Goal: Task Accomplishment & Management: Manage account settings

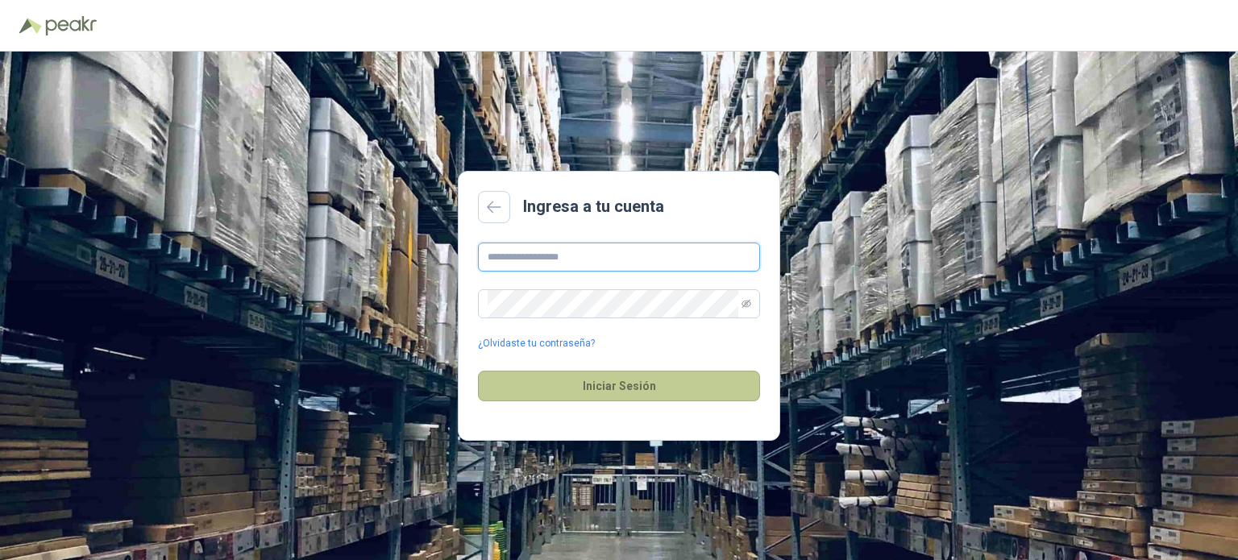
type input "**********"
click at [546, 384] on button "Iniciar Sesión" at bounding box center [619, 386] width 282 height 31
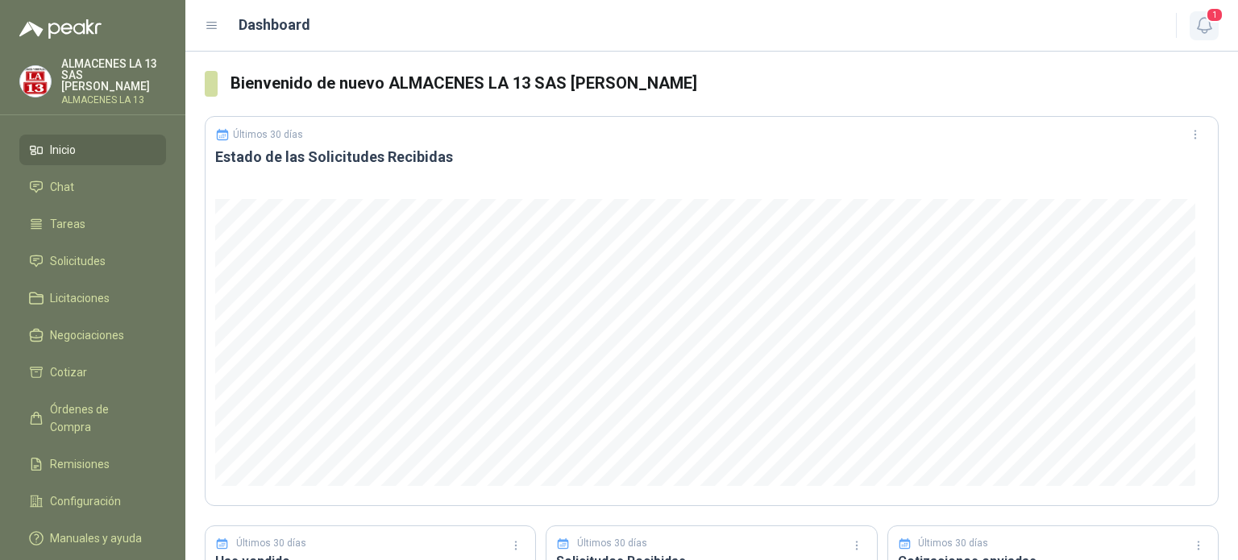
click at [1196, 31] on icon "button" at bounding box center [1204, 25] width 20 height 20
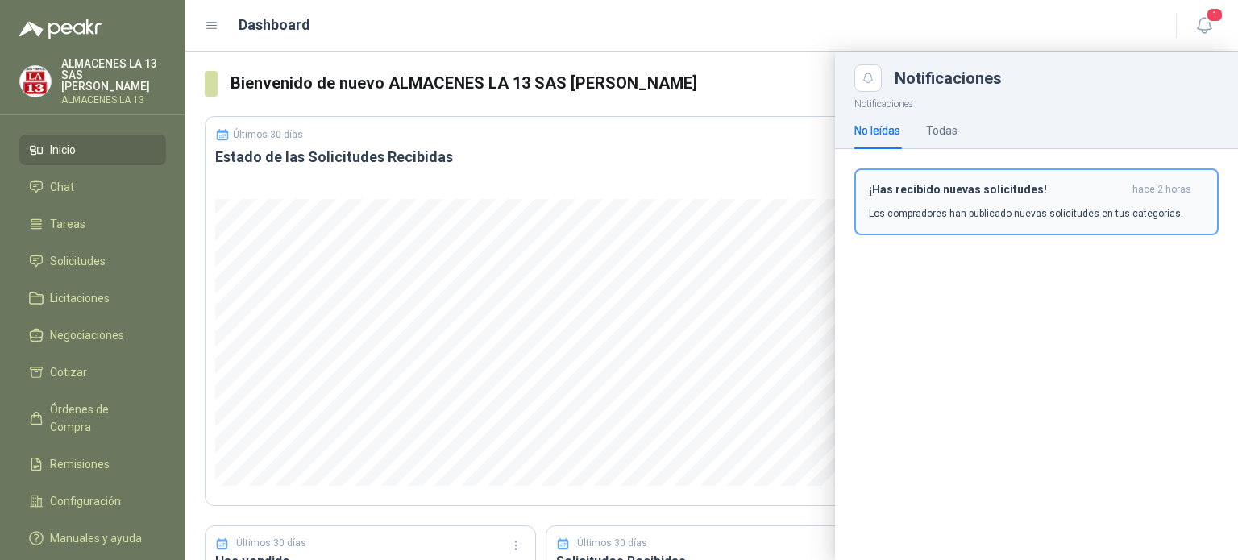
click at [961, 193] on h3 "¡Has recibido nuevas solicitudes!" at bounding box center [997, 190] width 257 height 14
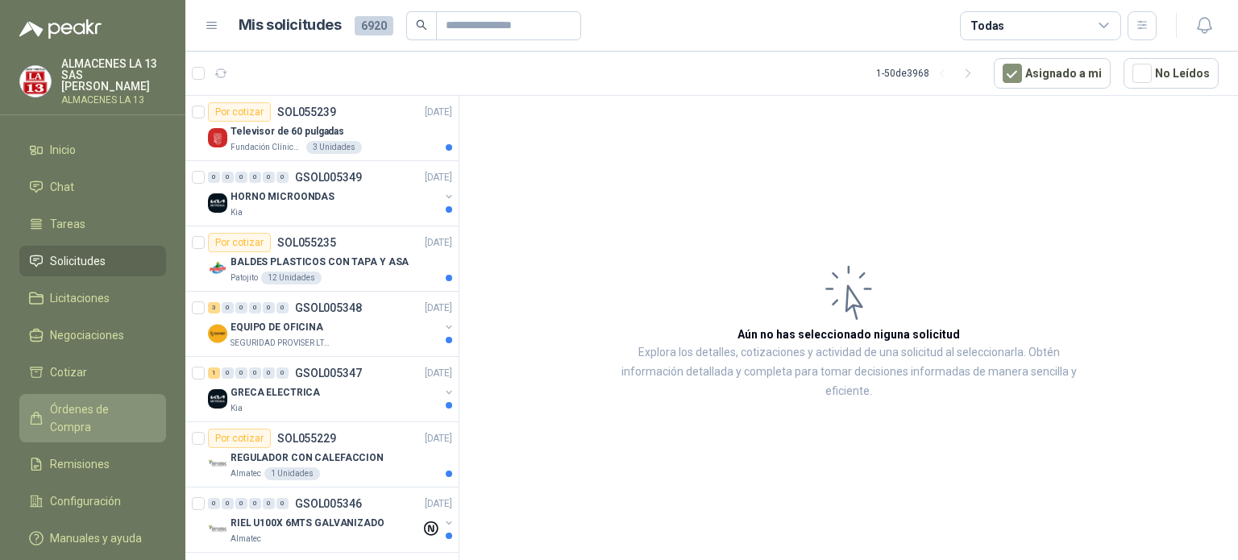
click at [91, 412] on span "Órdenes de Compra" at bounding box center [100, 417] width 101 height 35
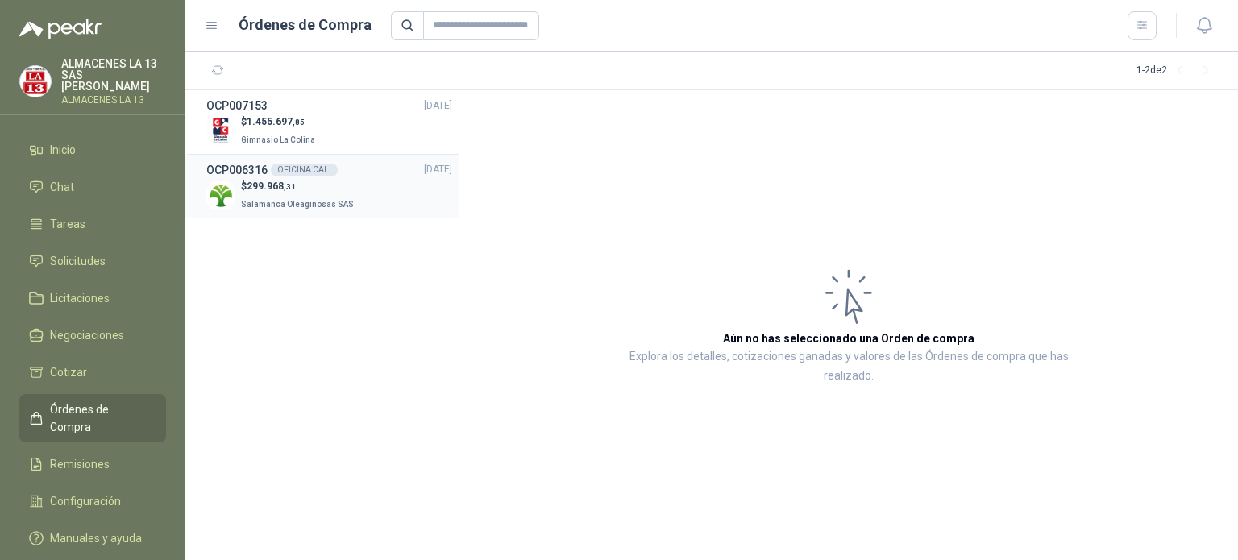
click at [296, 195] on p "Salamanca Oleaginosas SAS" at bounding box center [299, 203] width 116 height 18
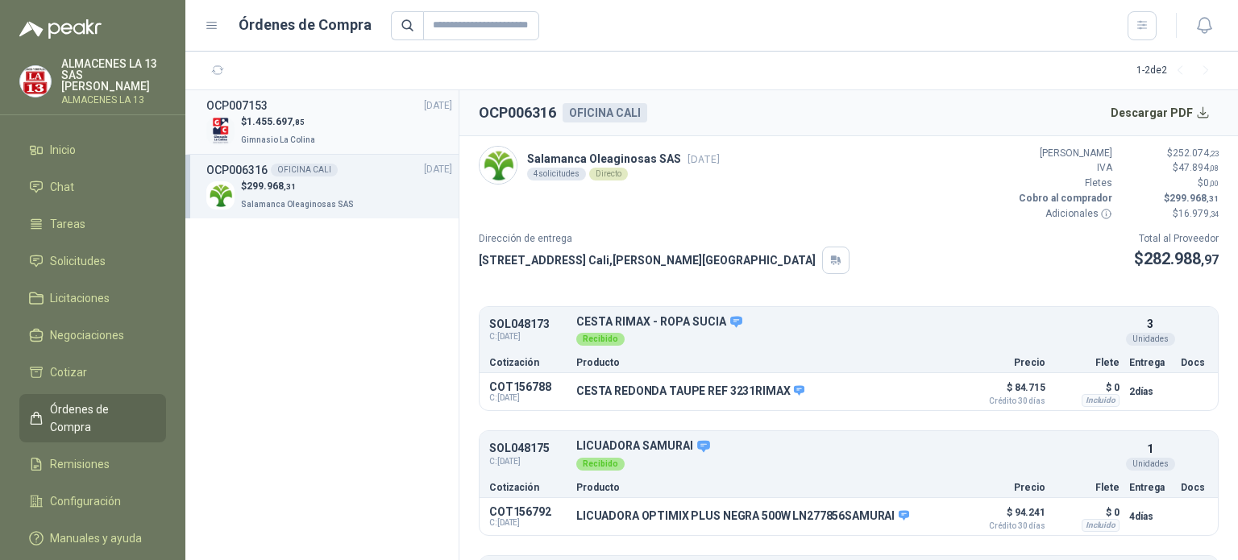
click at [288, 127] on span "1.455.697 ,85" at bounding box center [276, 121] width 58 height 11
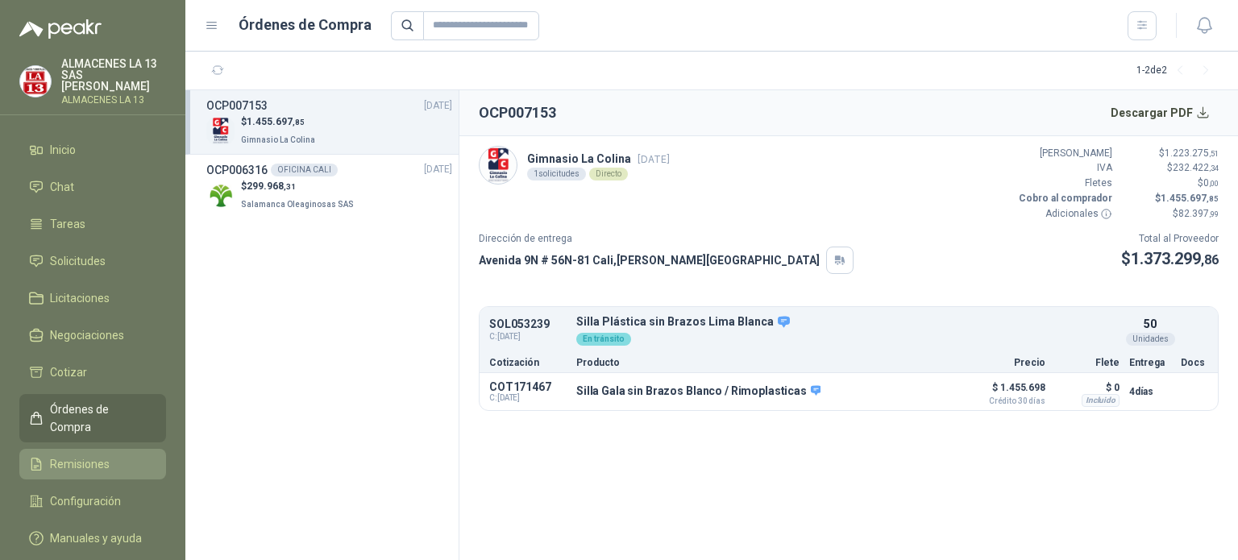
click at [100, 455] on span "Remisiones" at bounding box center [80, 464] width 60 height 18
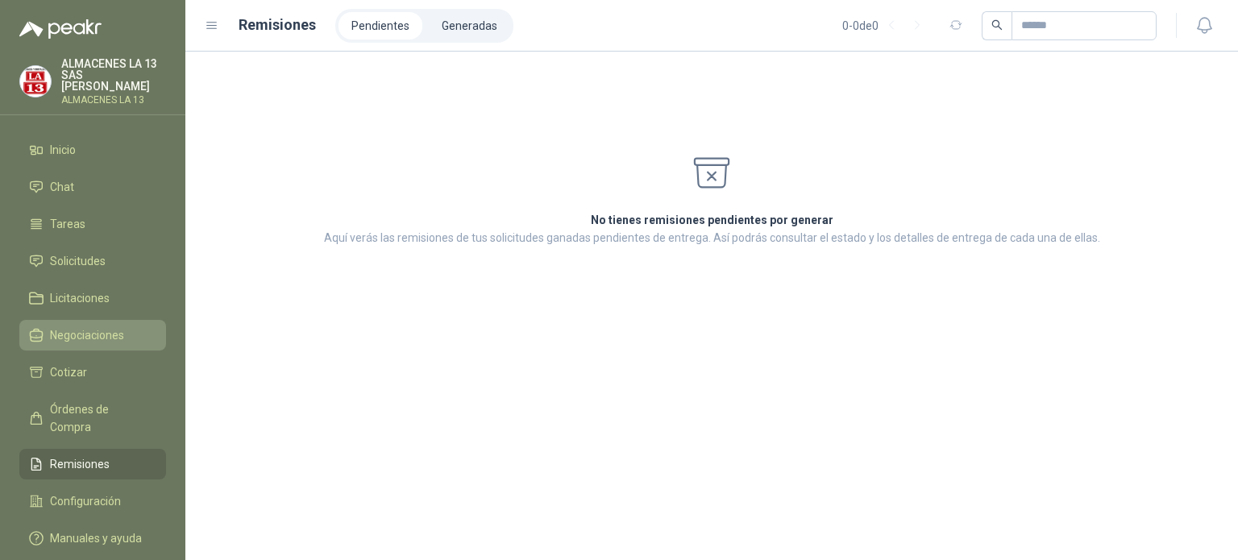
click at [89, 332] on span "Negociaciones" at bounding box center [87, 335] width 74 height 18
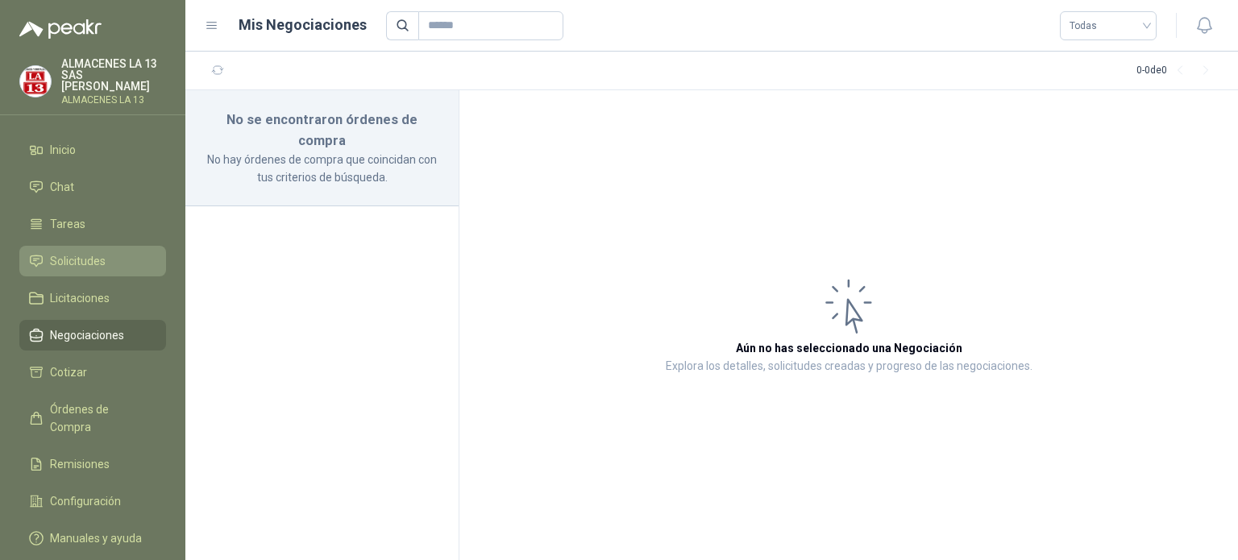
click at [116, 257] on li "Solicitudes" at bounding box center [92, 261] width 127 height 18
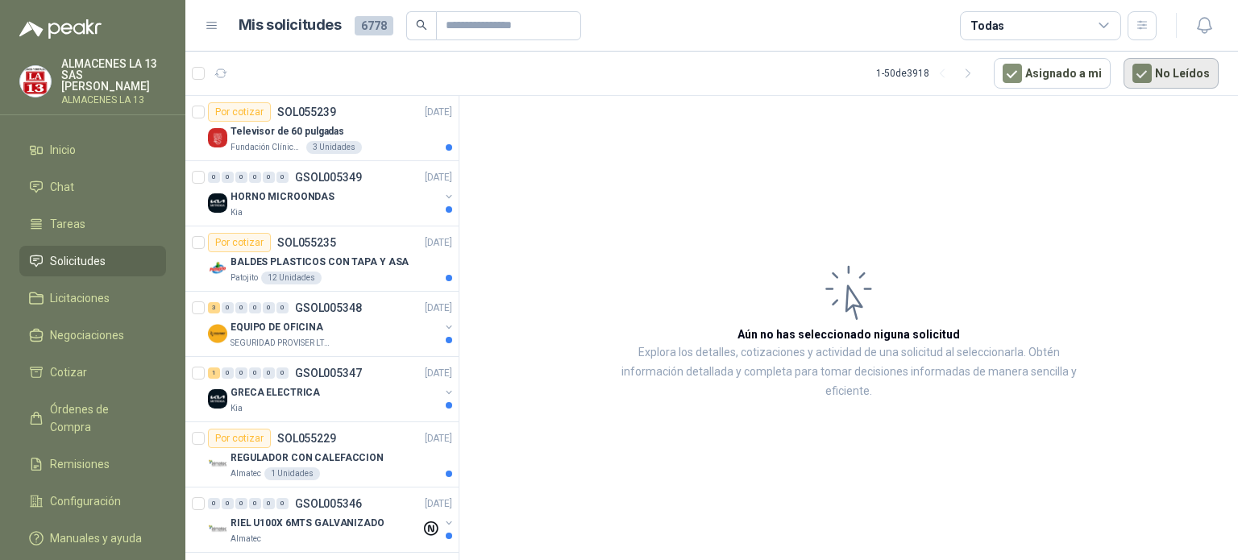
click at [1168, 73] on button "No Leídos" at bounding box center [1170, 73] width 95 height 31
click at [1081, 77] on button "Asignado a mi" at bounding box center [1052, 73] width 117 height 31
click at [1060, 73] on button "Asignado a mi" at bounding box center [1052, 73] width 117 height 31
click at [278, 136] on p "Televisor de 60 pulgadas" at bounding box center [287, 131] width 114 height 15
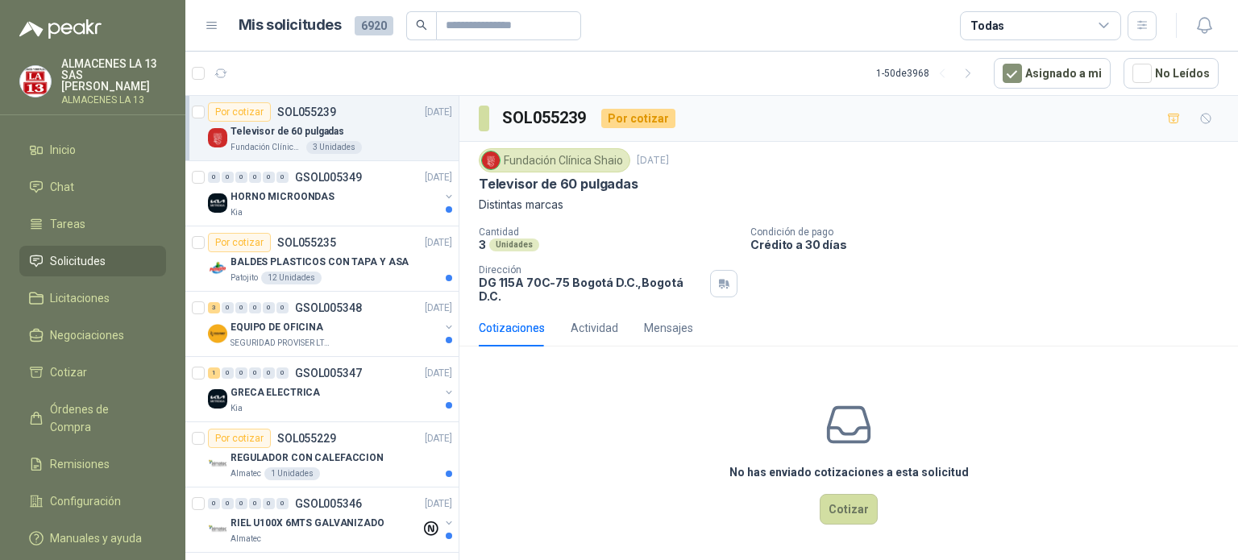
click at [522, 319] on div "Cotizaciones" at bounding box center [512, 328] width 66 height 18
click at [587, 319] on div "Actividad" at bounding box center [595, 328] width 48 height 18
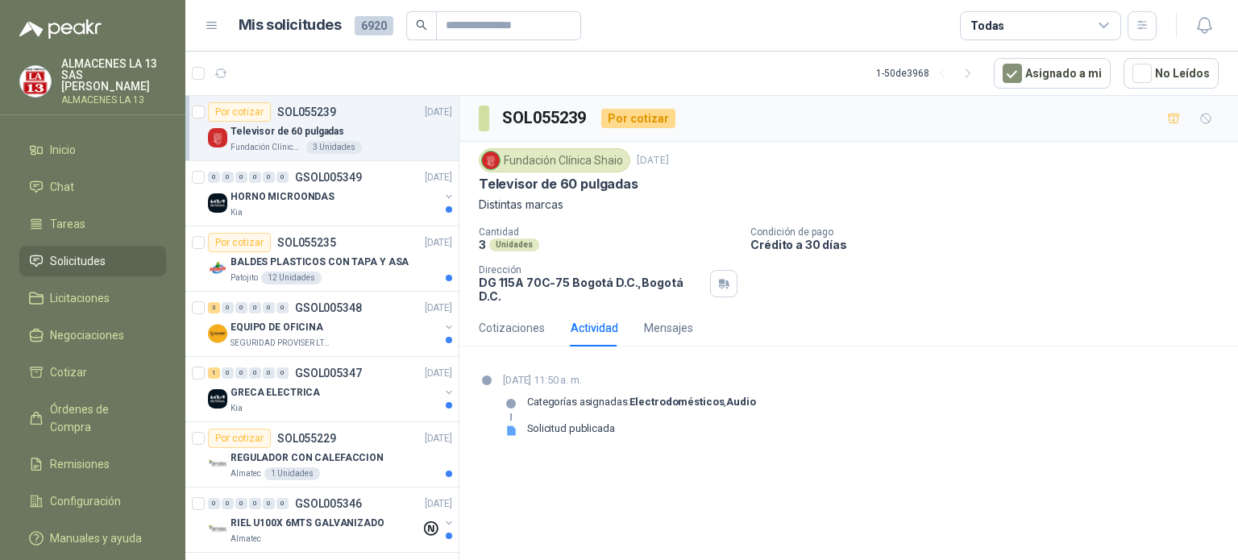
click at [505, 288] on p "DG 115A 70C-75 Bogotá D.C. , [GEOGRAPHIC_DATA] D.C." at bounding box center [591, 289] width 225 height 27
click at [662, 319] on div "Mensajes" at bounding box center [668, 328] width 49 height 18
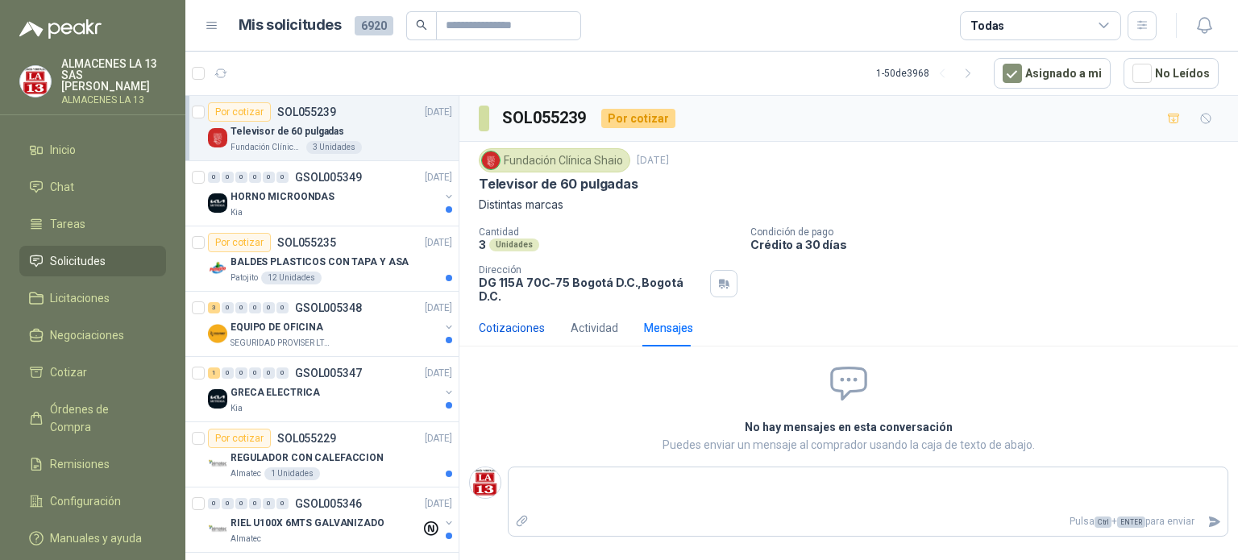
click at [527, 319] on div "Cotizaciones" at bounding box center [512, 328] width 66 height 18
